Goal: Task Accomplishment & Management: Manage account settings

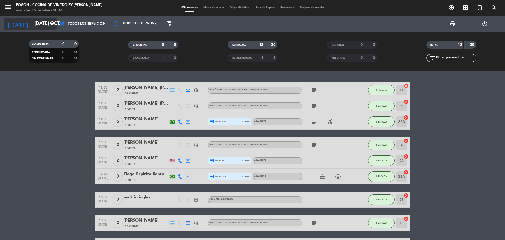
click at [32, 22] on input "[DATE] oct." at bounding box center [62, 23] width 61 height 11
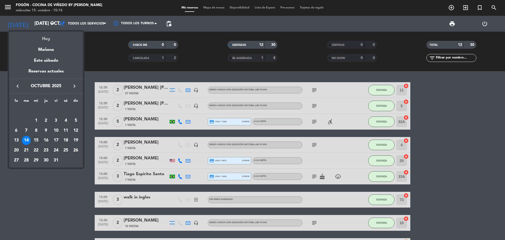
click at [34, 39] on div "Hoy" at bounding box center [46, 37] width 74 height 11
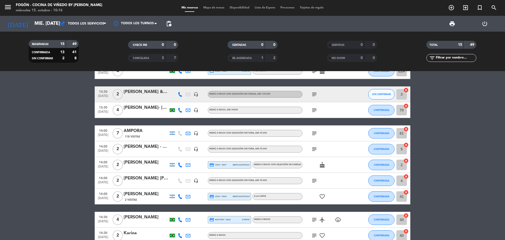
scroll to position [135, 0]
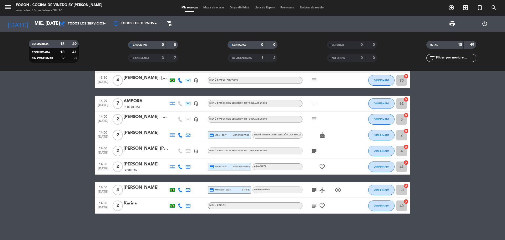
click at [314, 101] on icon "subject" at bounding box center [314, 103] width 6 height 6
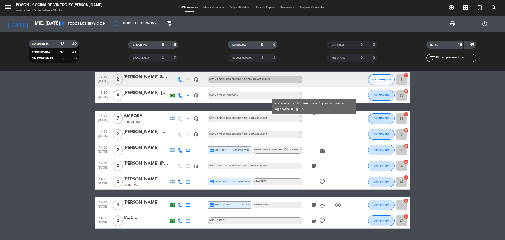
scroll to position [131, 0]
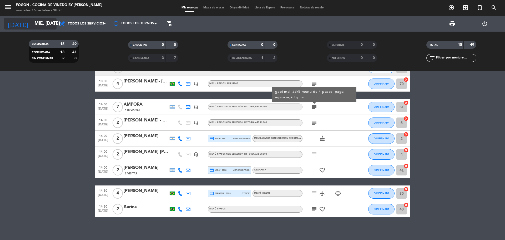
click at [41, 25] on input "mié. [DATE]" at bounding box center [62, 23] width 61 height 11
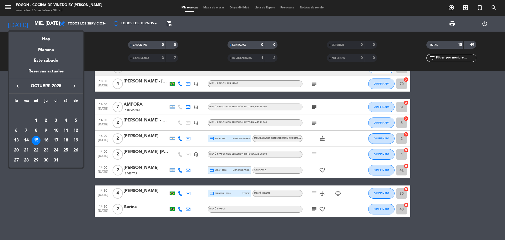
click at [75, 86] on icon "keyboard_arrow_right" at bounding box center [74, 86] width 6 height 6
click at [65, 140] on div "22" at bounding box center [65, 140] width 9 height 9
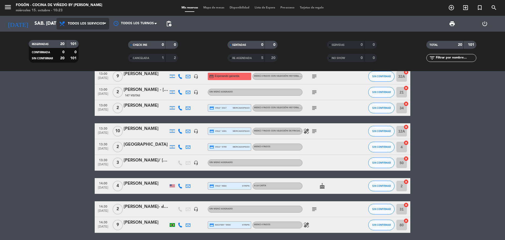
click at [86, 21] on span "Todos los servicios" at bounding box center [83, 24] width 53 height 12
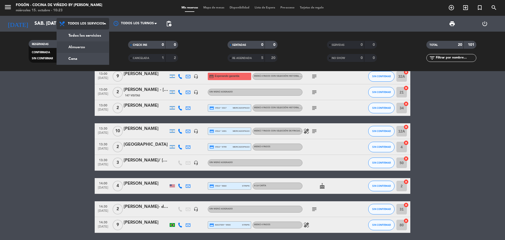
click at [82, 50] on div "menu Fogón - Cocina de viñedo by [PERSON_NAME] miércoles 15. octubre - 10:23 Mi…" at bounding box center [252, 35] width 505 height 71
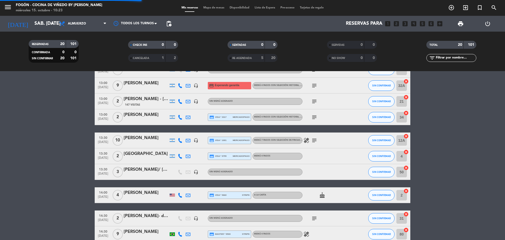
scroll to position [145, 0]
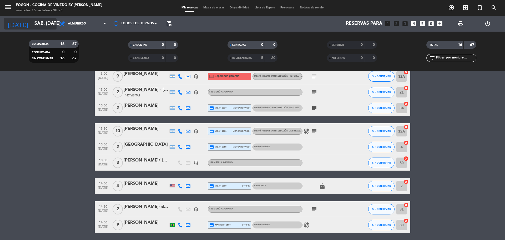
click at [32, 23] on input "sáb. [DATE]" at bounding box center [62, 23] width 61 height 11
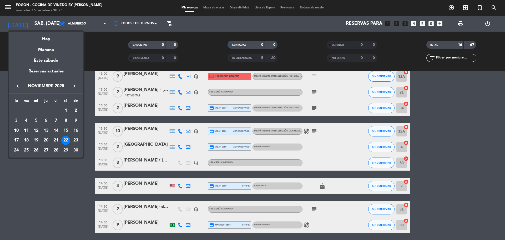
click at [19, 81] on div "keyboard_arrow_left noviembre 2025 keyboard_arrow_right" at bounding box center [46, 86] width 74 height 15
click at [16, 84] on icon "keyboard_arrow_left" at bounding box center [17, 86] width 6 height 6
click at [67, 139] on div "18" at bounding box center [65, 140] width 9 height 9
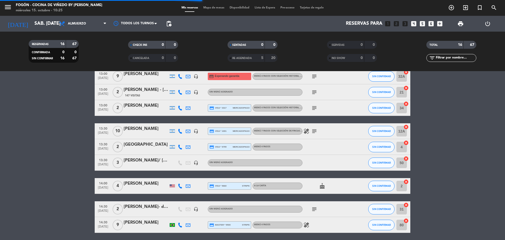
scroll to position [78, 0]
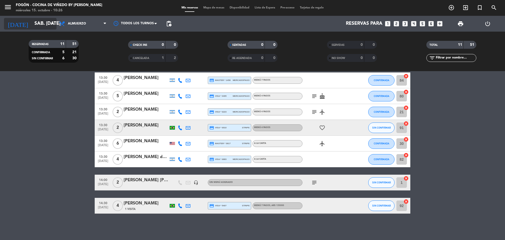
click at [15, 25] on icon "[DATE]" at bounding box center [18, 24] width 28 height 12
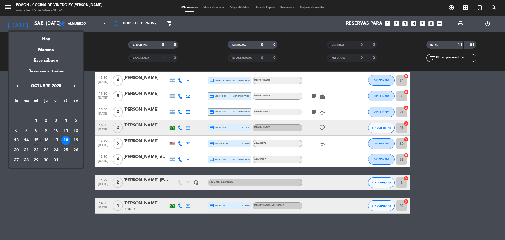
click at [75, 137] on div "19" at bounding box center [75, 140] width 9 height 9
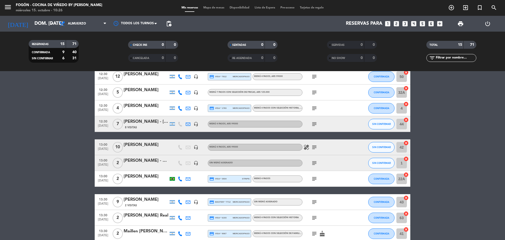
scroll to position [0, 0]
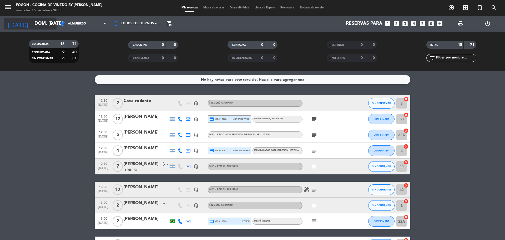
click at [15, 29] on icon "[DATE]" at bounding box center [18, 24] width 28 height 12
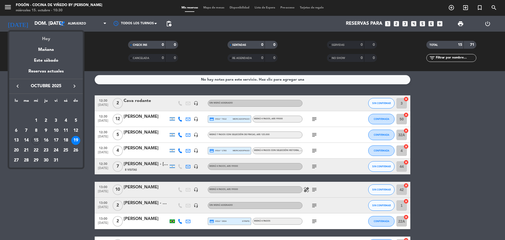
click at [25, 34] on div "Hoy" at bounding box center [46, 37] width 74 height 11
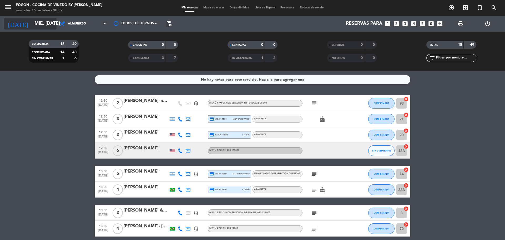
click at [48, 25] on input "mié. [DATE]" at bounding box center [62, 23] width 61 height 11
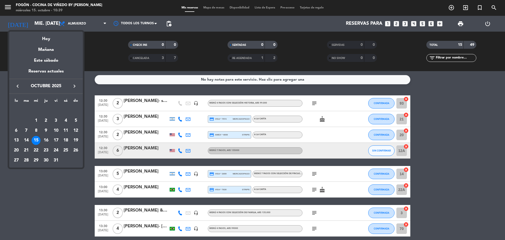
click at [73, 86] on icon "keyboard_arrow_right" at bounding box center [74, 86] width 6 height 6
click at [76, 109] on div "2" at bounding box center [75, 110] width 9 height 9
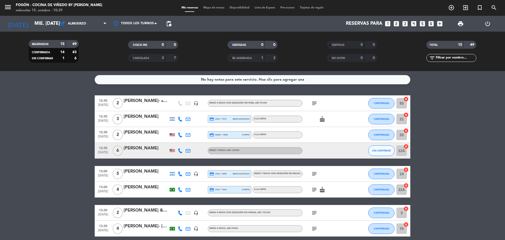
type input "dom. [DATE]"
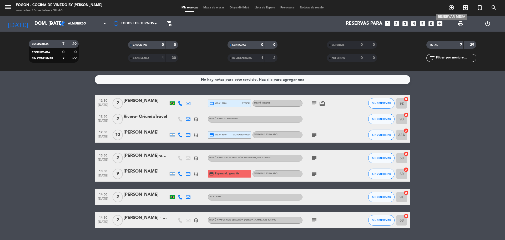
click at [451, 8] on icon "add_circle_outline" at bounding box center [451, 7] width 6 height 6
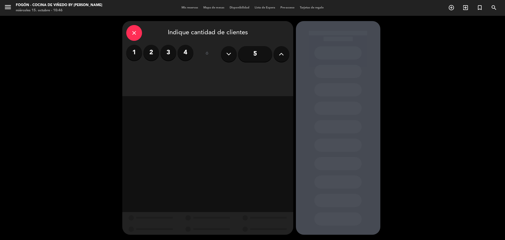
click at [144, 53] on label "2" at bounding box center [151, 53] width 16 height 16
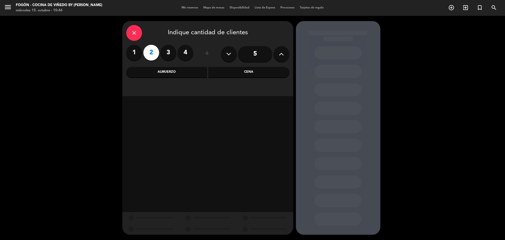
click at [171, 70] on div "Almuerzo" at bounding box center [166, 72] width 81 height 11
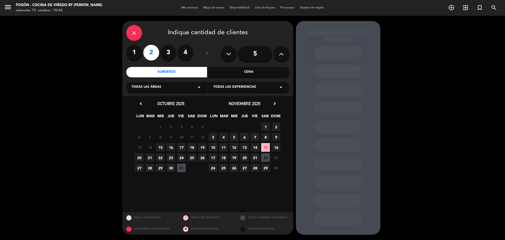
click at [276, 128] on span "2" at bounding box center [276, 126] width 9 height 9
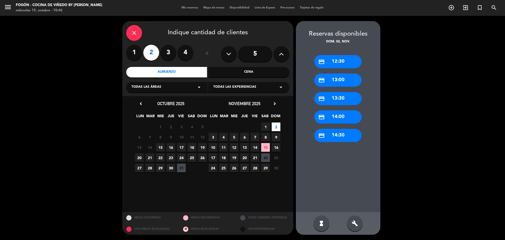
click at [338, 96] on div "credit_card 13:30" at bounding box center [337, 98] width 47 height 13
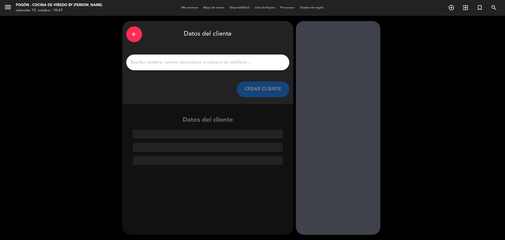
click at [198, 63] on input "1" at bounding box center [207, 62] width 155 height 7
paste input "[PERSON_NAME]"
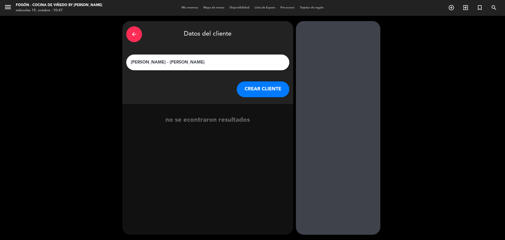
type input "[PERSON_NAME] - [PERSON_NAME]"
click at [258, 89] on button "CREAR CLIENTE" at bounding box center [263, 89] width 53 height 16
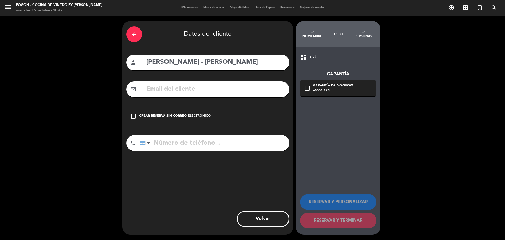
click at [195, 82] on div "mail_outline" at bounding box center [207, 89] width 163 height 16
click at [188, 91] on input "text" at bounding box center [216, 89] width 140 height 11
paste input "[PERSON_NAME] <[EMAIL_ADDRESS][DOMAIN_NAME]>"
drag, startPoint x: 182, startPoint y: 88, endPoint x: 92, endPoint y: 89, distance: 89.9
click at [86, 90] on div "arrow_back Datos del cliente person [PERSON_NAME] - [PERSON_NAME] mail_outline …" at bounding box center [252, 128] width 505 height 224
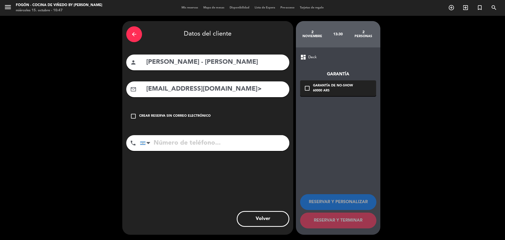
click at [252, 88] on input "[EMAIL_ADDRESS][DOMAIN_NAME]>" at bounding box center [216, 89] width 140 height 11
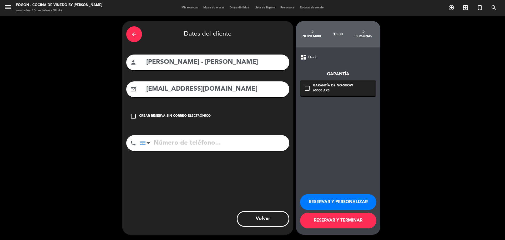
type input "[EMAIL_ADDRESS][DOMAIN_NAME]"
click at [372, 202] on button "RESERVAR Y PERSONALIZAR" at bounding box center [338, 202] width 76 height 16
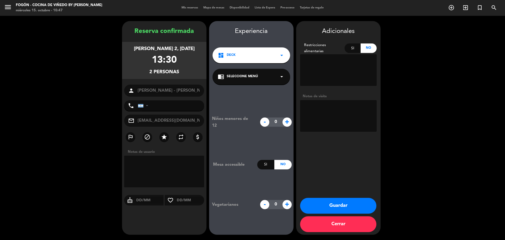
click at [315, 106] on textarea at bounding box center [338, 116] width 77 height 32
click at [228, 81] on div "chrome_reader_mode Seleccione Menú arrow_drop_down" at bounding box center [252, 77] width 78 height 16
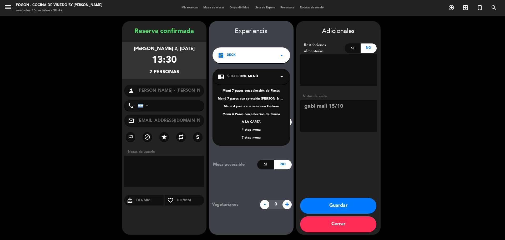
click at [247, 136] on div "7 step menu" at bounding box center [251, 137] width 67 height 5
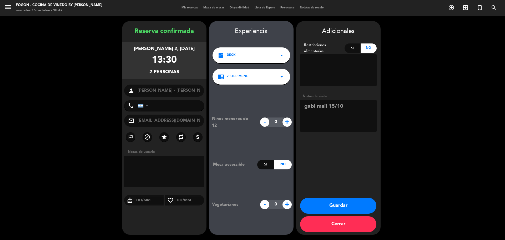
click at [362, 112] on textarea at bounding box center [338, 116] width 77 height 32
type textarea "gabi mail 15/10 menu de 7 pasos"
click at [361, 207] on button "Guardar" at bounding box center [338, 206] width 76 height 16
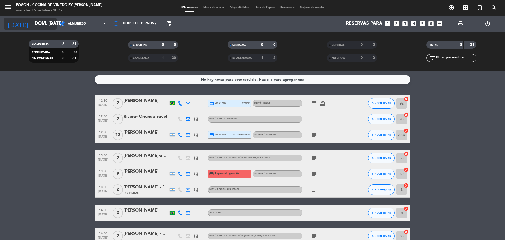
click at [36, 22] on input "dom. [DATE]" at bounding box center [62, 23] width 61 height 11
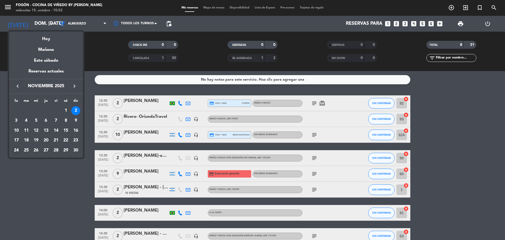
click at [15, 151] on div "24" at bounding box center [16, 150] width 9 height 9
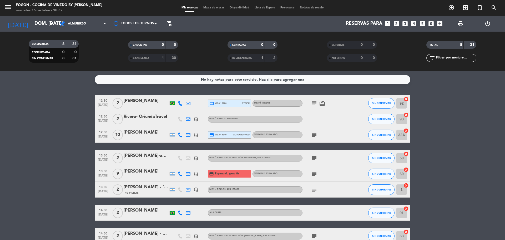
type input "lun. [DATE]"
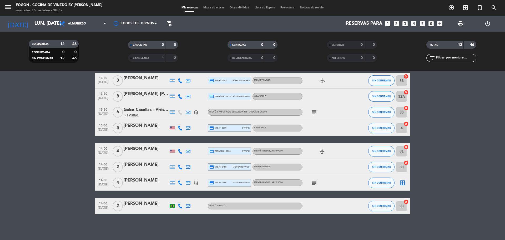
scroll to position [101, 0]
click at [451, 8] on icon "add_circle_outline" at bounding box center [451, 7] width 6 height 6
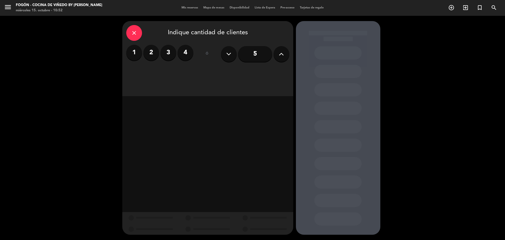
click at [149, 54] on label "2" at bounding box center [151, 53] width 16 height 16
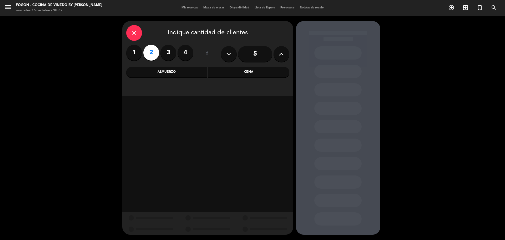
click at [155, 70] on div "Almuerzo" at bounding box center [166, 72] width 81 height 11
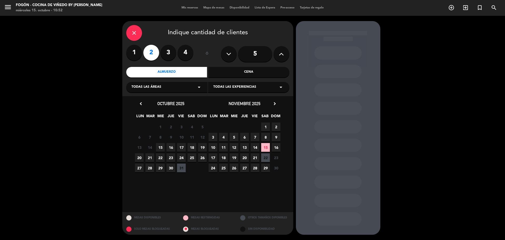
click at [213, 166] on span "24" at bounding box center [213, 167] width 9 height 9
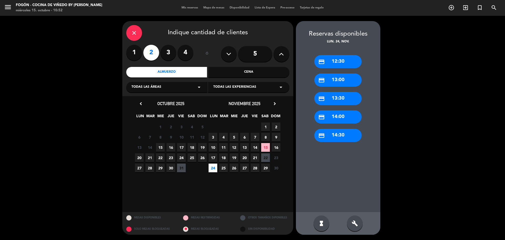
click at [346, 99] on div "credit_card 13:30" at bounding box center [337, 98] width 47 height 13
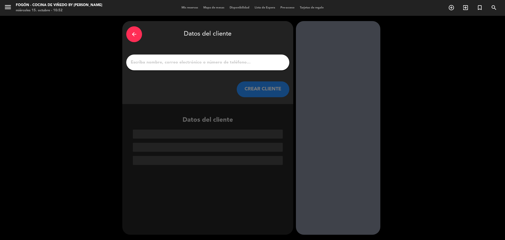
click at [191, 62] on input "1" at bounding box center [207, 62] width 155 height 7
paste input "[PERSON_NAME]"
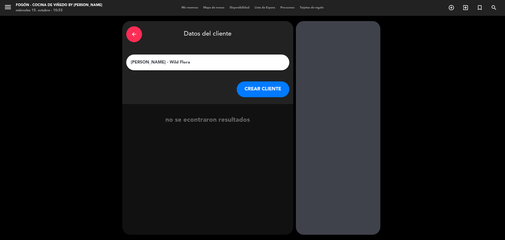
type input "[PERSON_NAME] - Wild Flora"
click at [256, 82] on button "CREAR CLIENTE" at bounding box center [263, 89] width 53 height 16
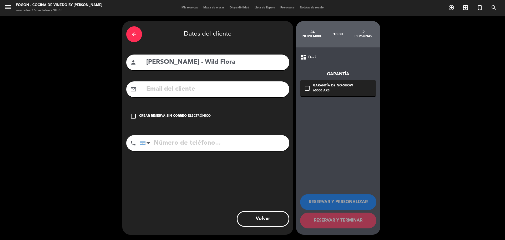
click at [178, 91] on input "text" at bounding box center [216, 89] width 140 height 11
paste input "Wild Flora <[EMAIL_ADDRESS][DOMAIN_NAME]>"
drag, startPoint x: 172, startPoint y: 89, endPoint x: 65, endPoint y: 89, distance: 106.3
click at [65, 89] on div "arrow_back Datos del cliente person [PERSON_NAME] - Wild Flora mail_outline Wil…" at bounding box center [252, 128] width 505 height 224
click at [273, 87] on input "[EMAIL_ADDRESS][DOMAIN_NAME]>" at bounding box center [216, 89] width 140 height 11
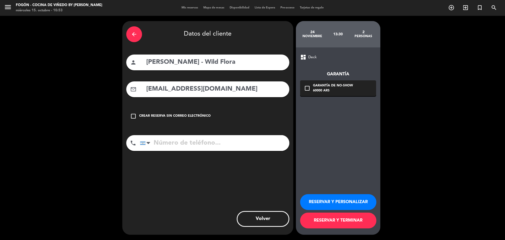
type input "[EMAIL_ADDRESS][DOMAIN_NAME]"
click at [330, 200] on button "RESERVAR Y PERSONALIZAR" at bounding box center [338, 202] width 76 height 16
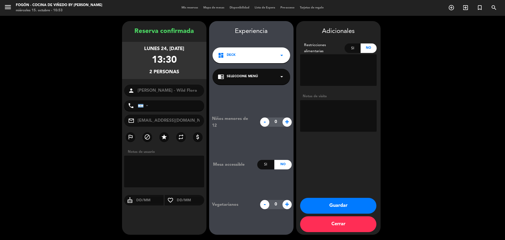
click at [353, 116] on textarea at bounding box center [338, 116] width 77 height 32
type textarea "gabi mail 15/10 wild flora, paga agencia, falta saber menú"
click at [333, 201] on button "Guardar" at bounding box center [338, 206] width 76 height 16
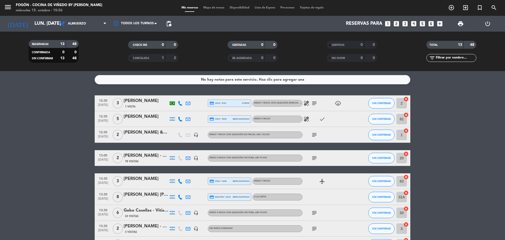
click at [46, 30] on div "[DATE] lun. [DATE] arrow_drop_down" at bounding box center [30, 24] width 53 height 16
click at [45, 28] on input "lun. [DATE]" at bounding box center [62, 23] width 61 height 11
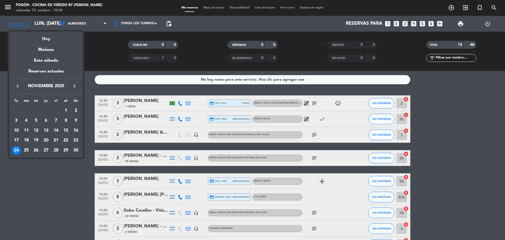
click at [75, 87] on icon "keyboard_arrow_right" at bounding box center [74, 86] width 6 height 6
click at [47, 120] on div "4" at bounding box center [46, 120] width 9 height 9
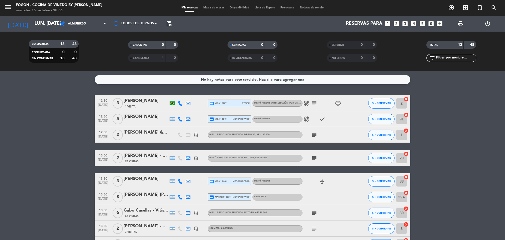
type input "[DEMOGRAPHIC_DATA] 4 dic."
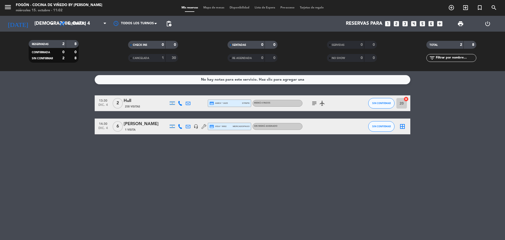
click at [452, 9] on icon "add_circle_outline" at bounding box center [451, 7] width 6 height 6
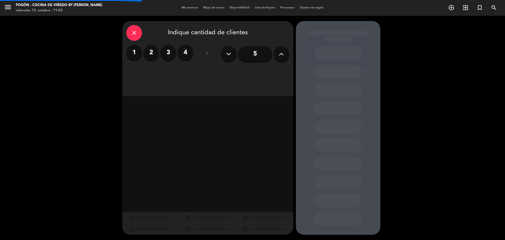
click at [149, 54] on label "2" at bounding box center [151, 53] width 16 height 16
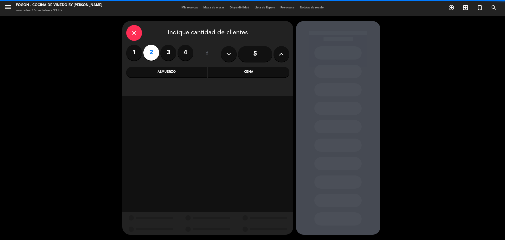
click at [169, 77] on div "Almuerzo" at bounding box center [166, 72] width 81 height 11
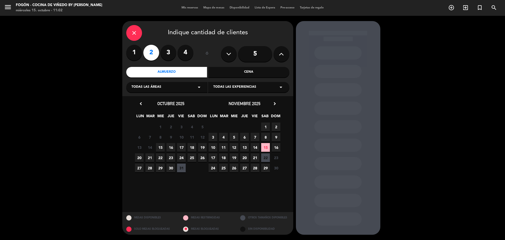
click at [274, 101] on icon "chevron_right" at bounding box center [275, 104] width 6 height 6
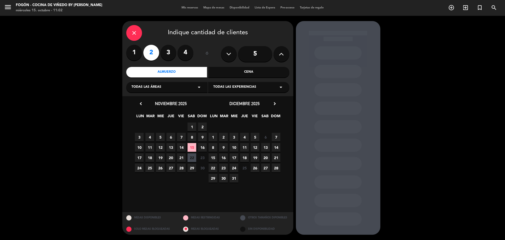
click at [246, 137] on span "4" at bounding box center [244, 137] width 9 height 9
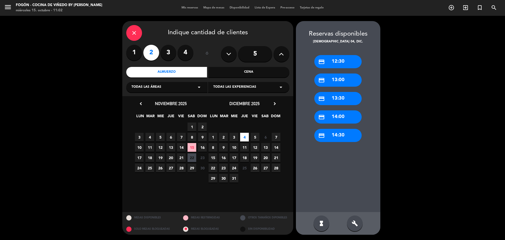
click at [350, 80] on div "credit_card 13:00" at bounding box center [337, 79] width 47 height 13
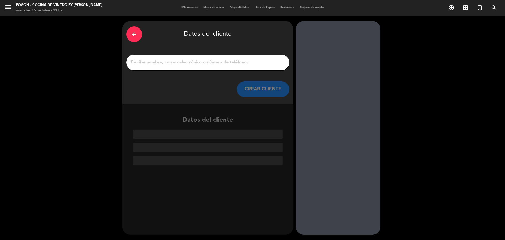
click at [183, 65] on input "1" at bounding box center [207, 62] width 155 height 7
paste input "[PERSON_NAME]"
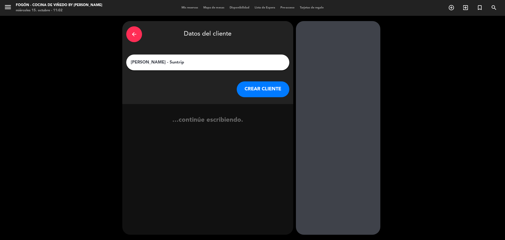
type input "[PERSON_NAME] - Suntrip"
click at [266, 89] on button "CREAR CLIENTE" at bounding box center [263, 89] width 53 height 16
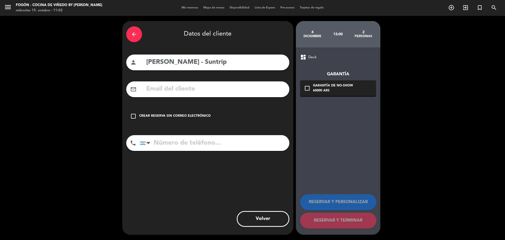
click at [188, 82] on div "mail_outline" at bounding box center [207, 89] width 163 height 16
click at [187, 85] on input "text" at bounding box center [216, 89] width 140 height 11
paste input "[PERSON_NAME] <[EMAIL_ADDRESS][DOMAIN_NAME]>"
drag, startPoint x: 189, startPoint y: 89, endPoint x: 64, endPoint y: 86, distance: 124.7
click at [64, 86] on div "arrow_back Datos del cliente person [PERSON_NAME] - Suntrip mail_outline [PERSO…" at bounding box center [252, 128] width 505 height 224
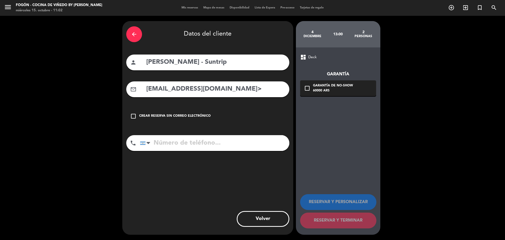
click at [256, 91] on input "[EMAIL_ADDRESS][DOMAIN_NAME]>" at bounding box center [216, 89] width 140 height 11
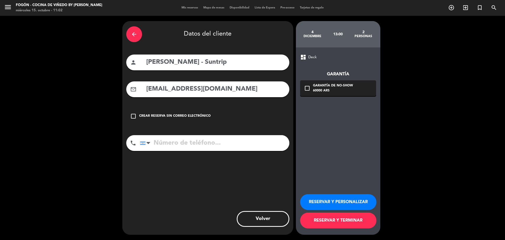
type input "[EMAIL_ADDRESS][DOMAIN_NAME]"
click at [320, 202] on button "RESERVAR Y PERSONALIZAR" at bounding box center [338, 202] width 76 height 16
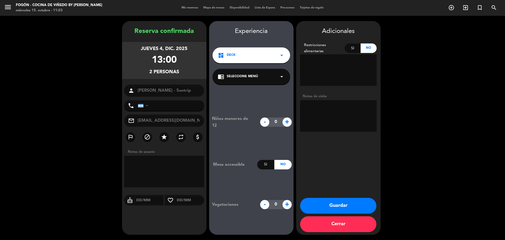
click at [330, 111] on textarea at bounding box center [338, 116] width 77 height 32
type textarea "gabi mail 15/10 suntrip menu de 4 pasos, paga agencia"
click at [239, 76] on span "Seleccione Menú" at bounding box center [242, 76] width 31 height 5
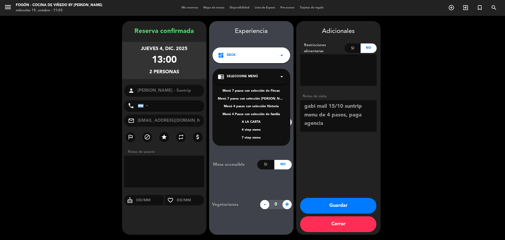
click at [247, 128] on div "4 step menu" at bounding box center [251, 129] width 67 height 5
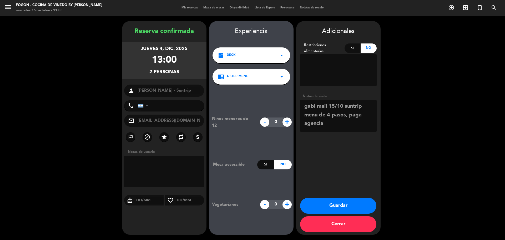
click at [338, 201] on button "Guardar" at bounding box center [338, 206] width 76 height 16
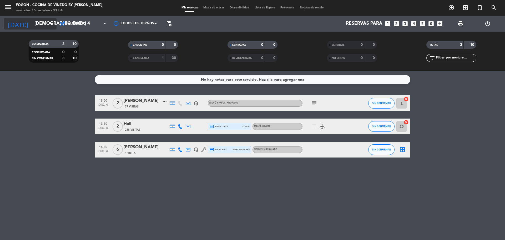
click at [32, 26] on input "[DEMOGRAPHIC_DATA] 4 dic." at bounding box center [62, 23] width 61 height 11
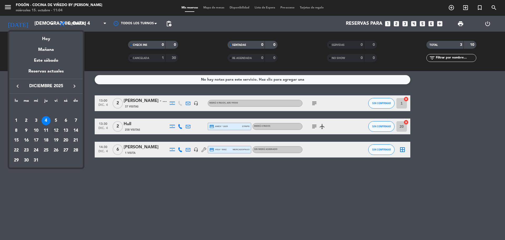
click at [55, 128] on div "12" at bounding box center [56, 130] width 9 height 9
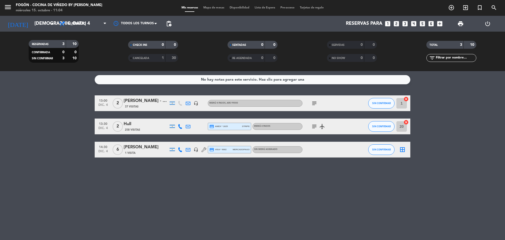
type input "vie. 12 dic."
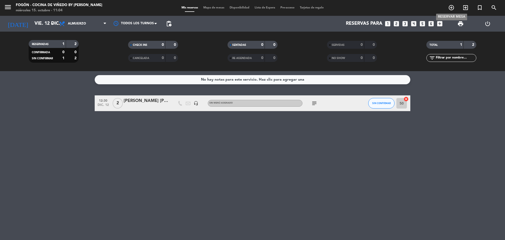
click at [451, 7] on icon "add_circle_outline" at bounding box center [451, 7] width 6 height 6
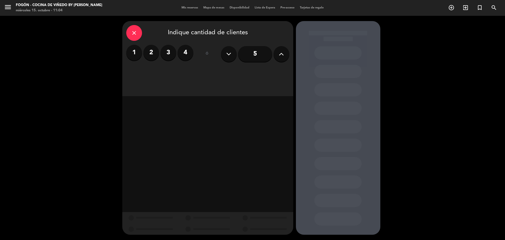
click at [149, 55] on label "2" at bounding box center [151, 53] width 16 height 16
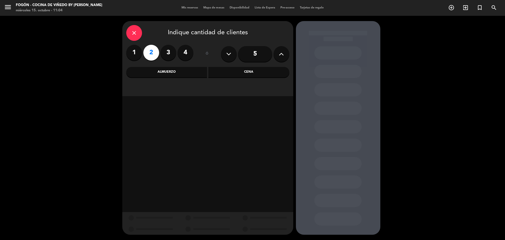
click at [160, 75] on div "Almuerzo" at bounding box center [166, 72] width 81 height 11
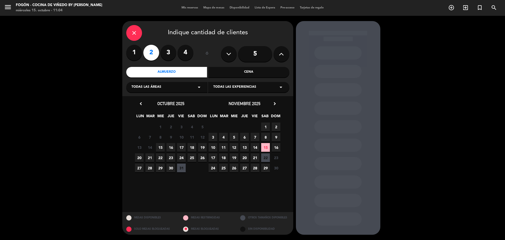
click at [276, 103] on icon "chevron_right" at bounding box center [275, 104] width 6 height 6
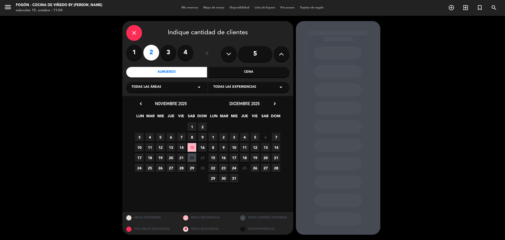
click at [256, 148] on span "12" at bounding box center [255, 147] width 9 height 9
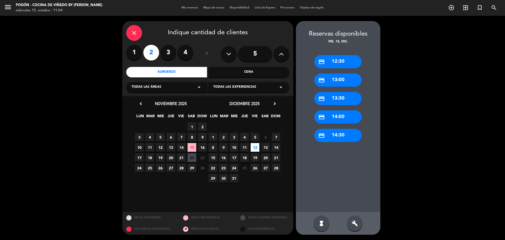
click at [337, 80] on div "credit_card 13:00" at bounding box center [337, 79] width 47 height 13
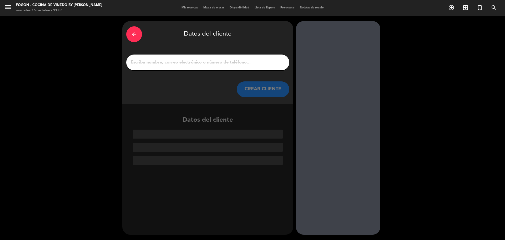
click at [175, 71] on div "arrow_back Datos del cliente CREAR CLIENTE" at bounding box center [207, 62] width 171 height 83
click at [175, 64] on input "1" at bounding box center [207, 62] width 155 height 7
paste input "[PERSON_NAME]"
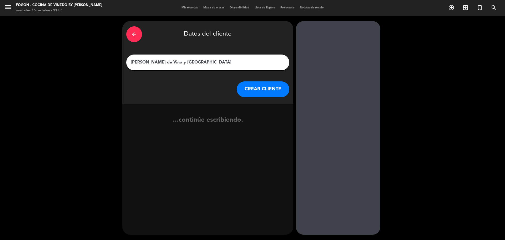
type input "[PERSON_NAME] de Vino y [GEOGRAPHIC_DATA]"
click at [261, 98] on div "arrow_back Datos del cliente [PERSON_NAME] de Vino y [PERSON_NAME] CREAR CLIENTE" at bounding box center [207, 62] width 171 height 83
click at [281, 94] on button "CREAR CLIENTE" at bounding box center [263, 89] width 53 height 16
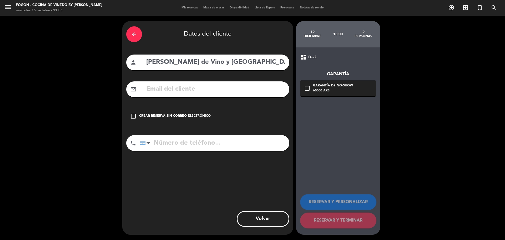
click at [183, 86] on input "text" at bounding box center [216, 89] width 140 height 11
paste input "[PERSON_NAME] <[EMAIL_ADDRESS][DOMAIN_NAME]>"
drag, startPoint x: 174, startPoint y: 89, endPoint x: 106, endPoint y: 86, distance: 67.7
click at [106, 86] on div "arrow_back Datos del cliente person [PERSON_NAME] de Vino y Bodegas mail_outlin…" at bounding box center [252, 128] width 505 height 224
click at [256, 92] on input "[EMAIL_ADDRESS][DOMAIN_NAME]>" at bounding box center [216, 89] width 140 height 11
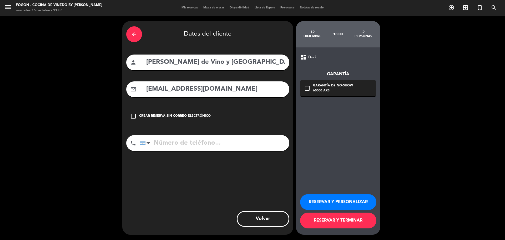
type input "[EMAIL_ADDRESS][DOMAIN_NAME]"
click at [325, 200] on button "RESERVAR Y PERSONALIZAR" at bounding box center [338, 202] width 76 height 16
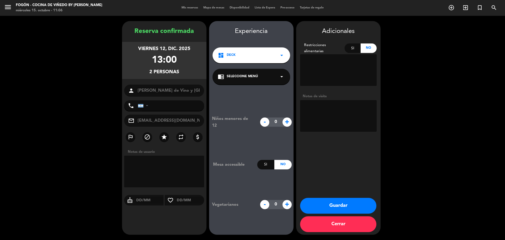
click at [251, 78] on span "Seleccione Menú" at bounding box center [242, 76] width 31 height 5
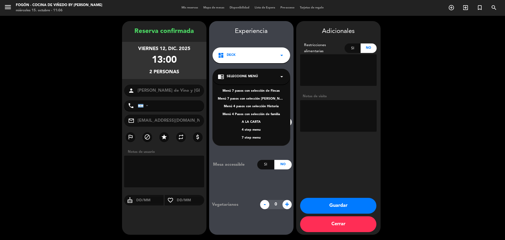
click at [247, 130] on div "4 step menu" at bounding box center [251, 129] width 67 height 5
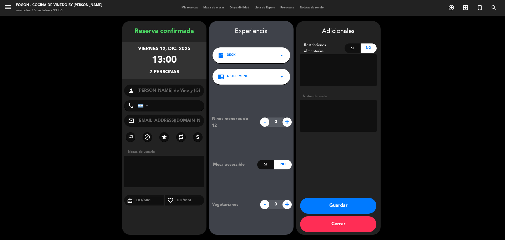
click at [324, 104] on textarea at bounding box center [338, 116] width 77 height 32
type textarea "gabi mail 15/10 4 pasos, paga agencia"
click at [348, 204] on button "Guardar" at bounding box center [338, 206] width 76 height 16
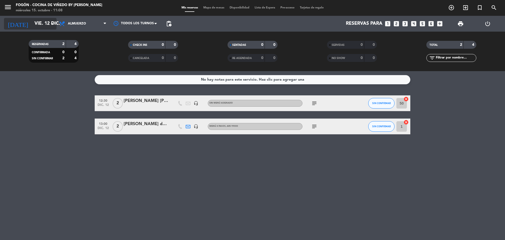
click at [32, 21] on input "vie. 12 dic." at bounding box center [62, 23] width 61 height 11
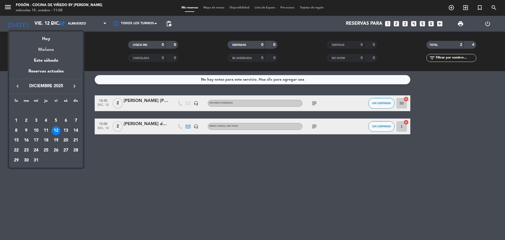
click at [38, 46] on div "Mañana" at bounding box center [46, 47] width 74 height 11
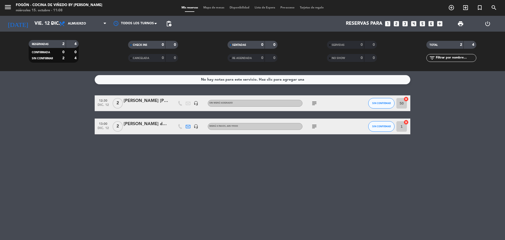
type input "[DEMOGRAPHIC_DATA] [DATE]"
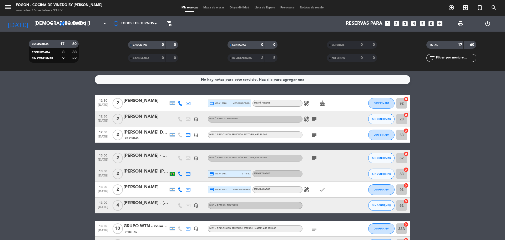
click at [372, 113] on div "SIN CONFIRMAR" at bounding box center [381, 119] width 26 height 16
click at [378, 120] on button "SIN CONFIRMAR" at bounding box center [381, 119] width 26 height 11
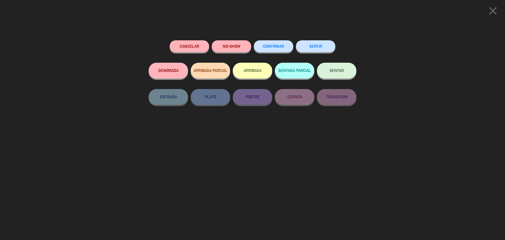
click at [267, 43] on button "CONFIRMAR" at bounding box center [273, 46] width 39 height 12
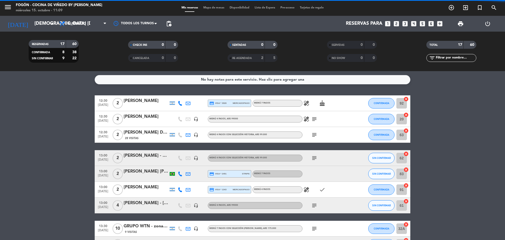
click at [152, 115] on div "[PERSON_NAME]" at bounding box center [146, 116] width 45 height 7
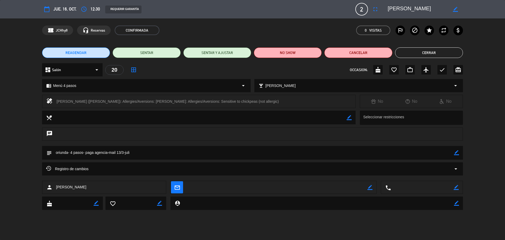
click at [455, 154] on icon "border_color" at bounding box center [456, 152] width 5 height 5
paste textarea "Allergies/Aversions: Sensitive to chickpeas (not allergic)"
click at [457, 153] on icon at bounding box center [456, 152] width 5 height 5
drag, startPoint x: 130, startPoint y: 100, endPoint x: 109, endPoint y: 101, distance: 21.0
click at [109, 101] on div "[PERSON_NAME] ([PERSON_NAME]): Allergies/Aversions: [PERSON_NAME]: Allergies/Av…" at bounding box center [204, 101] width 295 height 7
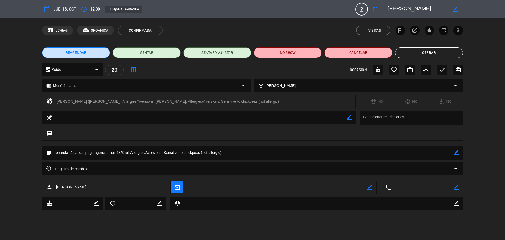
click at [131, 120] on textarea at bounding box center [199, 116] width 295 height 13
drag, startPoint x: 131, startPoint y: 100, endPoint x: 57, endPoint y: 103, distance: 74.2
click at [57, 103] on div "[PERSON_NAME] ([PERSON_NAME]): Allergies/Aversions: [PERSON_NAME]: Allergies/Av…" at bounding box center [204, 101] width 295 height 7
copy div "[PERSON_NAME] ([PERSON_NAME]): Allergies/Aversions: Shrimp"
click at [455, 153] on icon "border_color" at bounding box center [456, 152] width 5 height 5
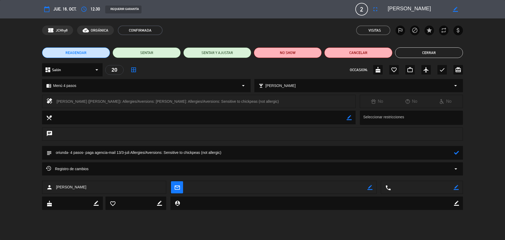
click at [428, 152] on textarea at bounding box center [253, 152] width 402 height 13
paste textarea "[PERSON_NAME] ([PERSON_NAME]): Allergies/Aversions: Shrimp"
click at [131, 153] on textarea at bounding box center [253, 152] width 402 height 13
type textarea "oriunda- 4 pasos- paga agencia-mail 13/3-[PERSON_NAME]: Allergies/Aversions: Se…"
click at [454, 153] on icon at bounding box center [456, 152] width 5 height 5
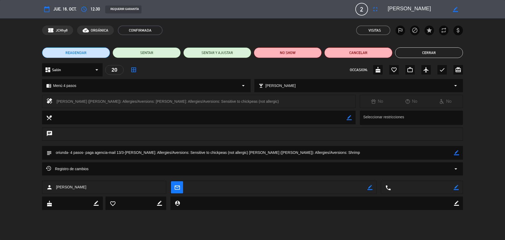
click at [412, 53] on button "Cerrar" at bounding box center [429, 52] width 68 height 11
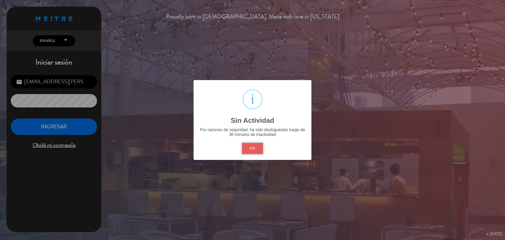
click at [247, 150] on button "OK" at bounding box center [252, 148] width 21 height 11
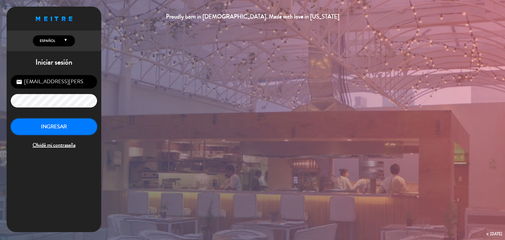
click at [60, 129] on button "INGRESAR" at bounding box center [54, 126] width 86 height 17
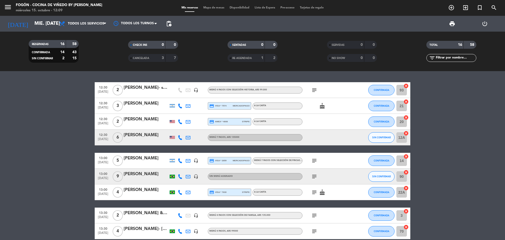
click at [315, 88] on icon "subject" at bounding box center [314, 90] width 6 height 6
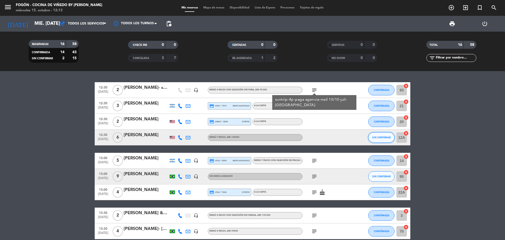
click at [384, 141] on button "SIN CONFIRMAR" at bounding box center [381, 137] width 26 height 11
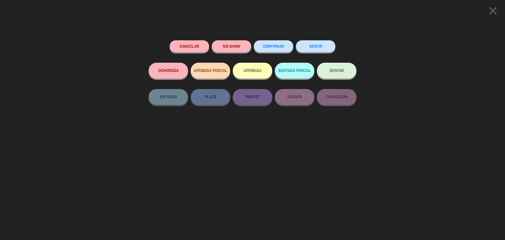
click at [345, 66] on button "SENTAR" at bounding box center [336, 71] width 39 height 16
